Goal: Check status: Check status

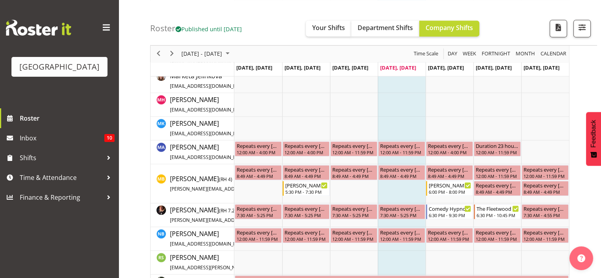
scroll to position [1096, 0]
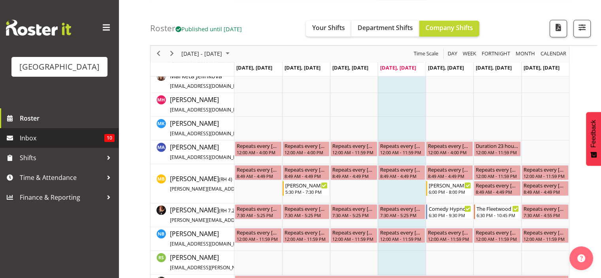
click at [24, 144] on span "Inbox" at bounding box center [62, 138] width 85 height 12
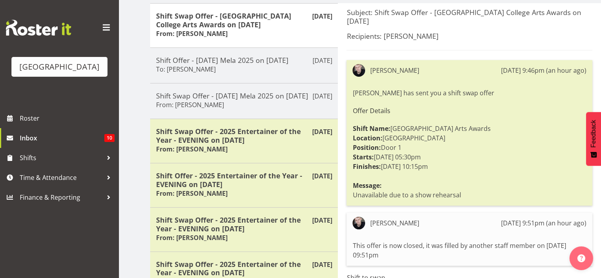
scroll to position [132, 0]
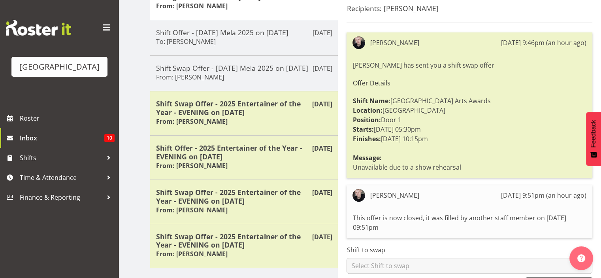
click at [436, 150] on div "[PERSON_NAME] has sent you a shift swap offer Offer Details Shift Name: [GEOGRA…" at bounding box center [469, 115] width 234 height 115
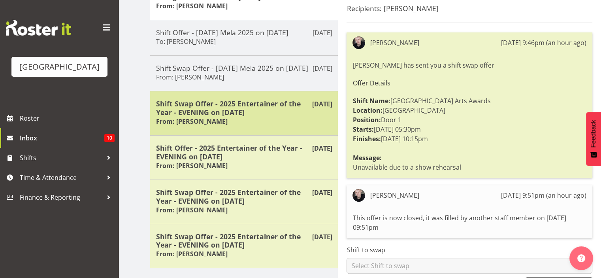
click at [281, 112] on h5 "Shift Swap Offer - 2025 Entertainer of the Year - EVENING on [DATE]" at bounding box center [244, 107] width 176 height 17
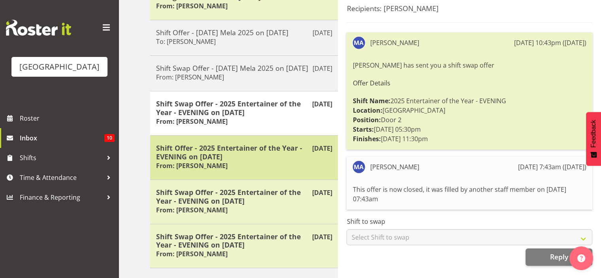
click at [262, 163] on div "Shift Offer - 2025 Entertainer of the Year - EVENING on 04/10/25 From: Richard …" at bounding box center [244, 157] width 176 height 28
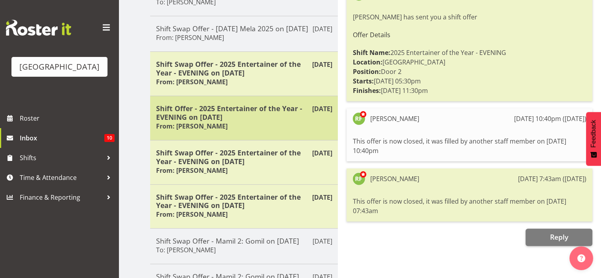
scroll to position [172, 0]
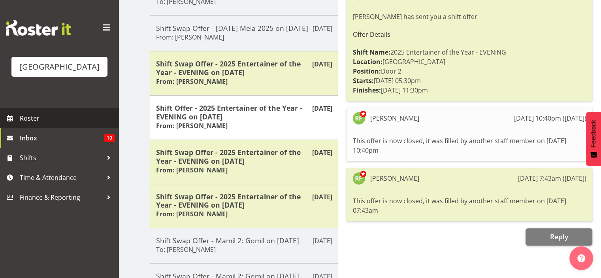
click at [33, 124] on span "Roster" at bounding box center [67, 118] width 95 height 12
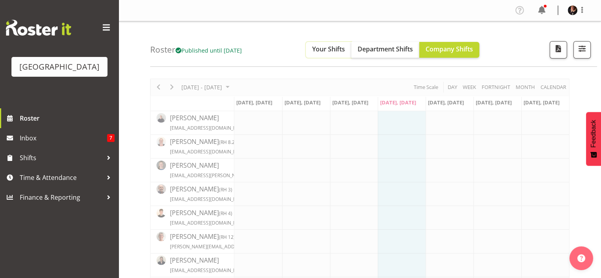
click at [338, 47] on span "Your Shifts" at bounding box center [328, 49] width 33 height 9
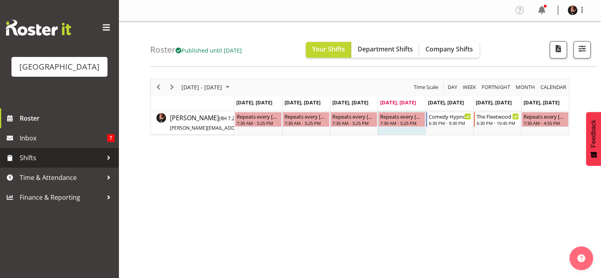
click at [36, 164] on span "Shifts" at bounding box center [61, 158] width 83 height 12
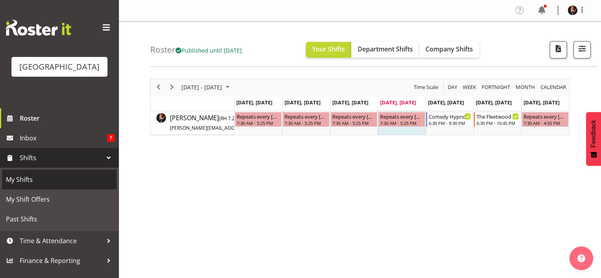
click at [34, 185] on span "My Shifts" at bounding box center [59, 179] width 107 height 12
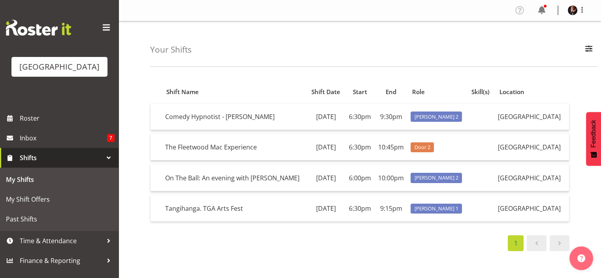
click at [393, 60] on div "Your Shifts All Locations Baycourt Community and Arts Centre Baycourt Technical…" at bounding box center [373, 43] width 447 height 45
click at [36, 124] on span "Roster" at bounding box center [67, 118] width 95 height 12
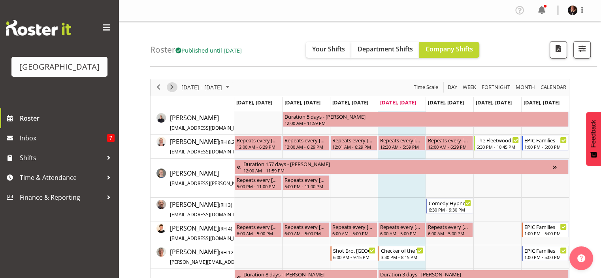
click at [171, 86] on span "Next" at bounding box center [171, 87] width 9 height 10
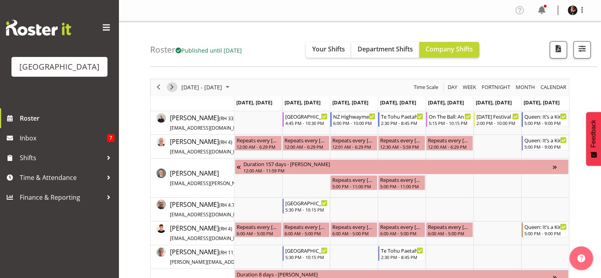
click at [171, 86] on span "Next" at bounding box center [171, 87] width 9 height 10
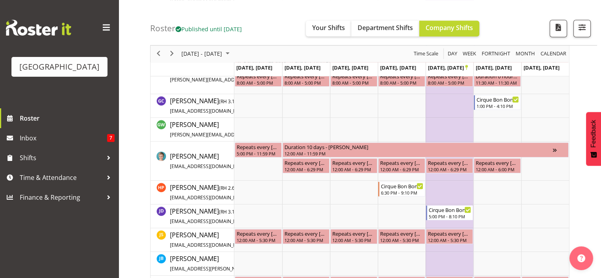
scroll to position [522, 0]
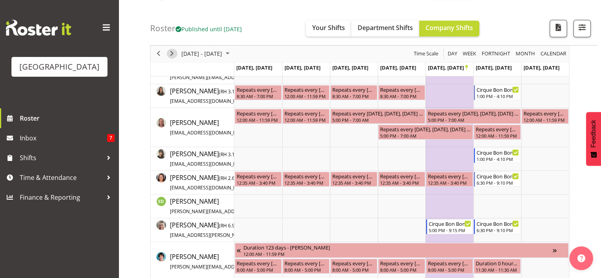
click at [172, 51] on span "Next" at bounding box center [171, 54] width 9 height 10
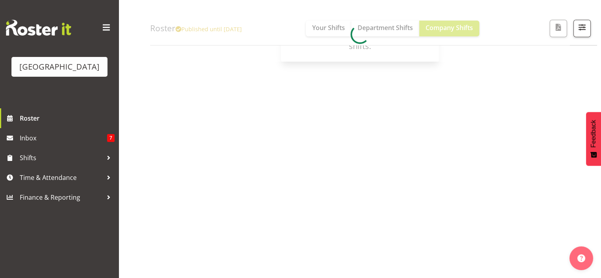
scroll to position [111, 0]
